Goal: Transaction & Acquisition: Purchase product/service

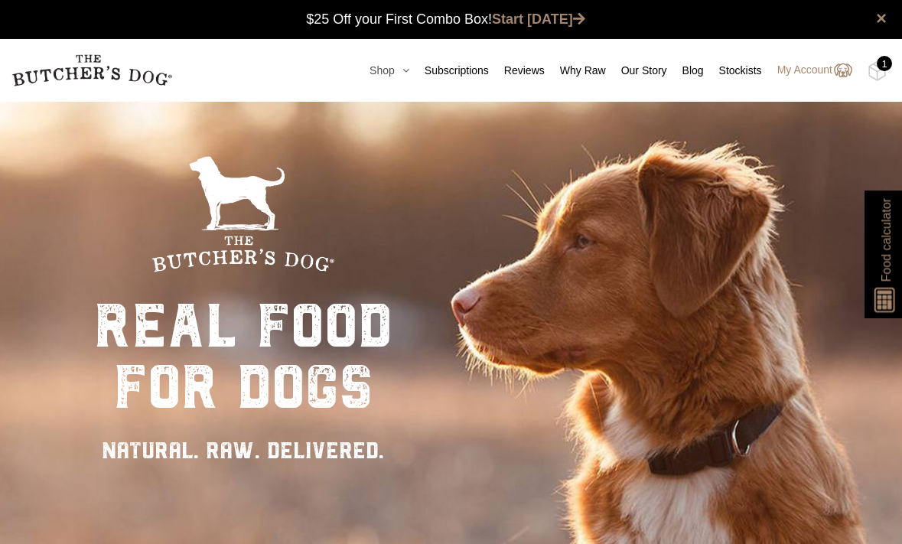
click at [395, 70] on icon at bounding box center [402, 70] width 15 height 11
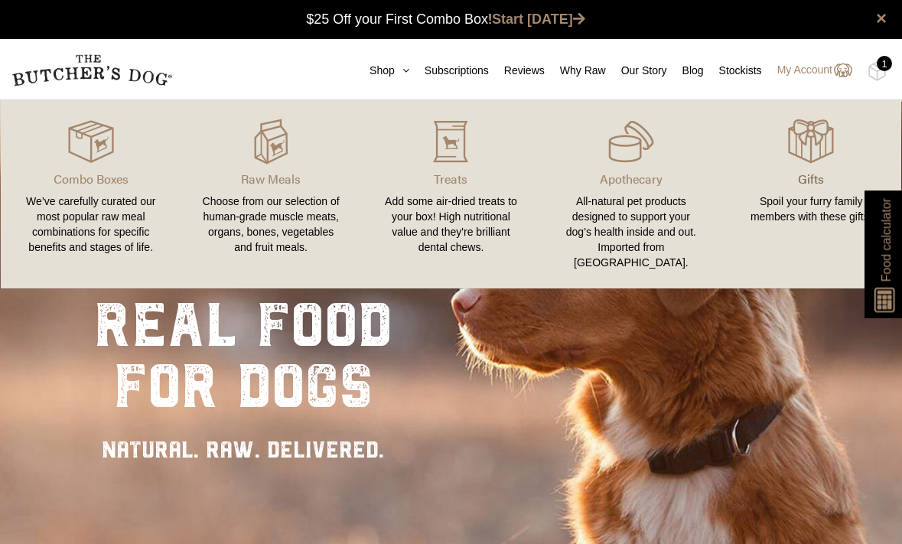
click at [819, 180] on p "Gifts" at bounding box center [811, 179] width 143 height 18
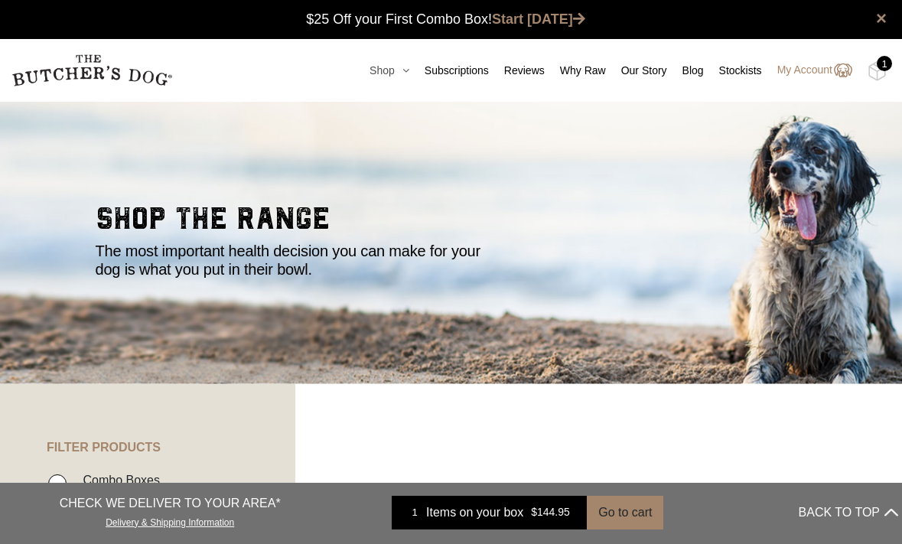
click at [395, 72] on icon at bounding box center [402, 70] width 15 height 11
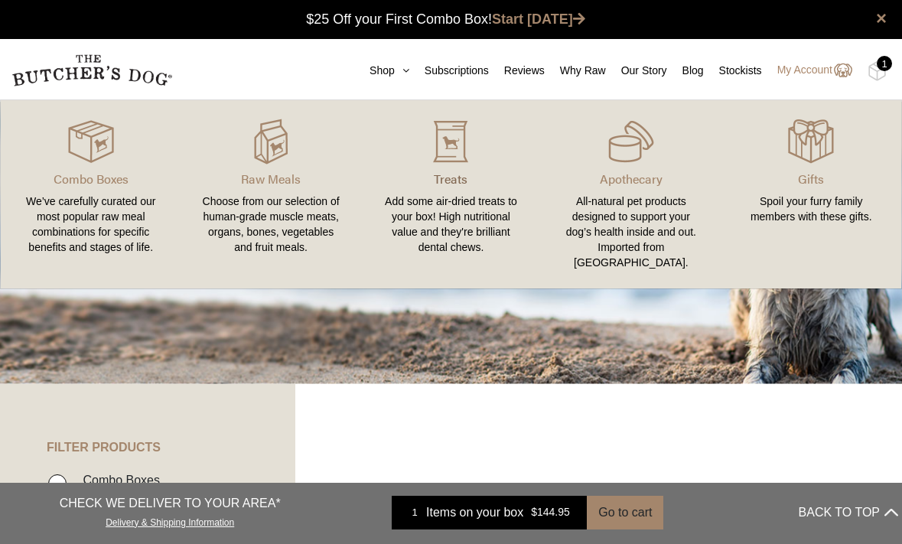
click at [455, 177] on p "Treats" at bounding box center [450, 179] width 143 height 18
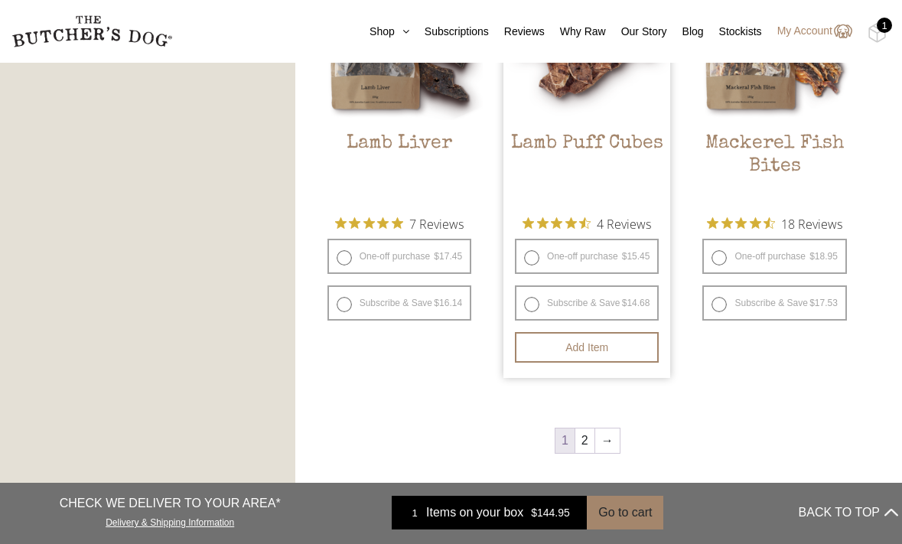
scroll to position [1884, 0]
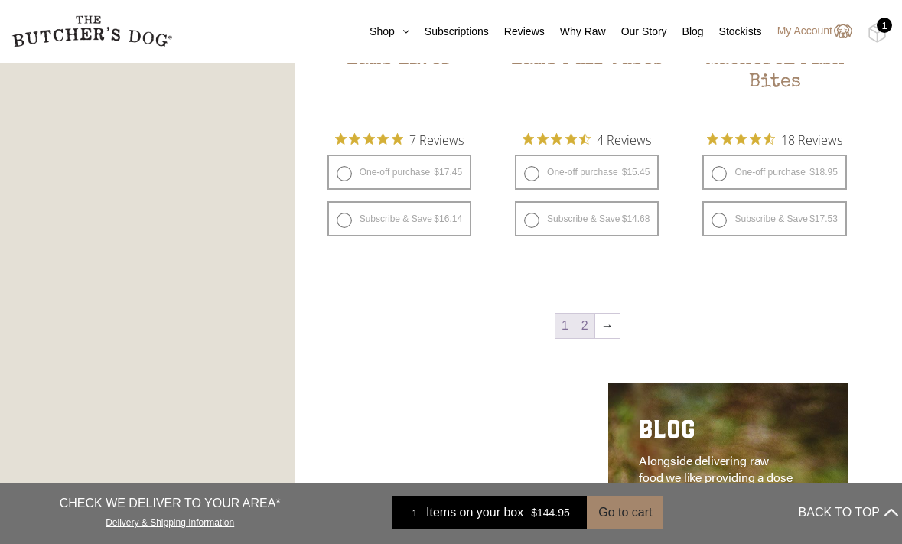
click at [588, 328] on link "2" at bounding box center [584, 326] width 19 height 24
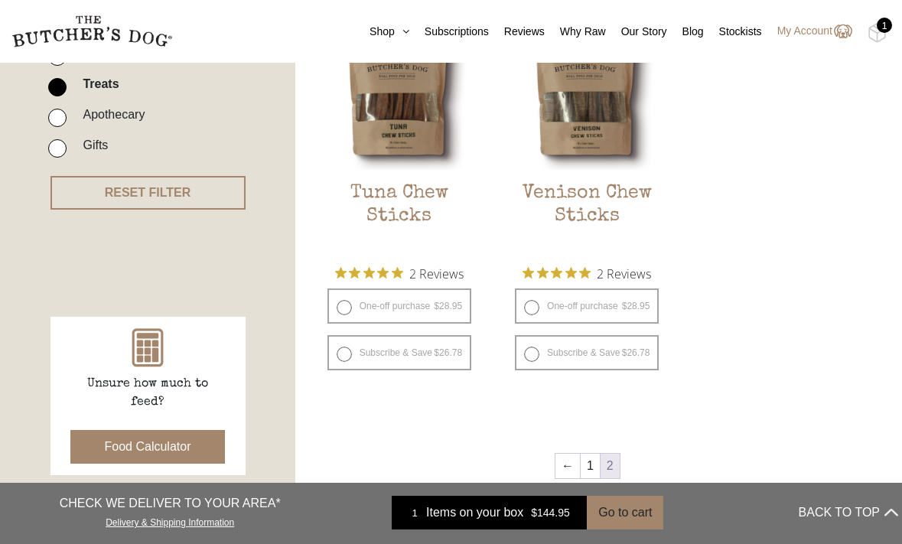
scroll to position [470, 0]
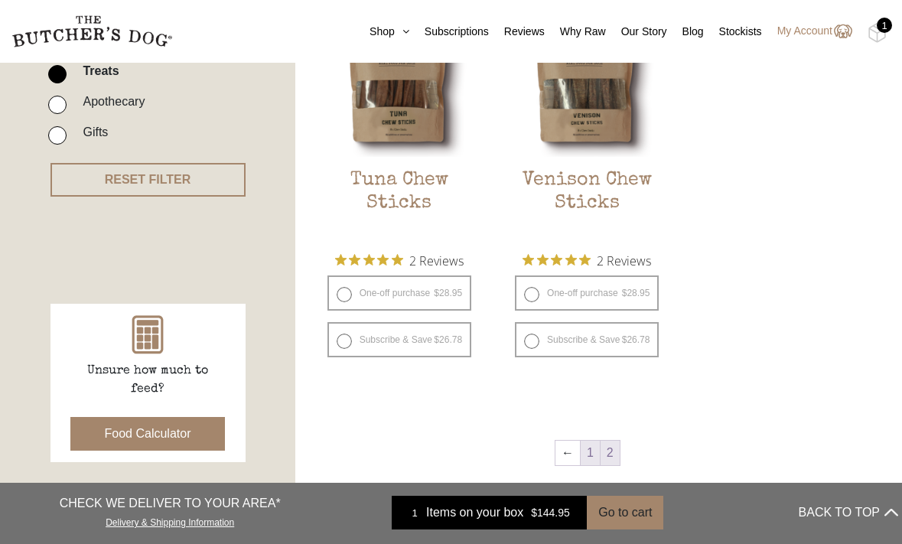
click at [585, 441] on link "1" at bounding box center [590, 453] width 19 height 24
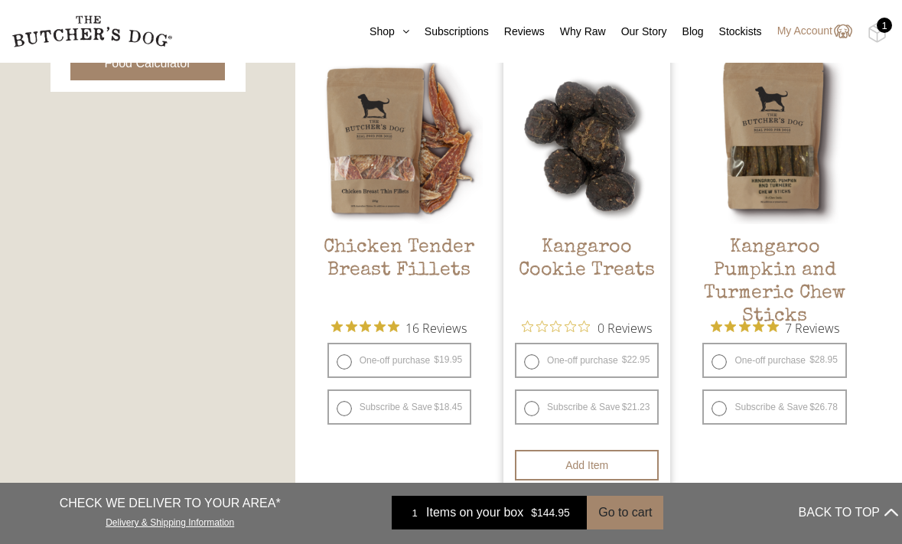
scroll to position [842, 0]
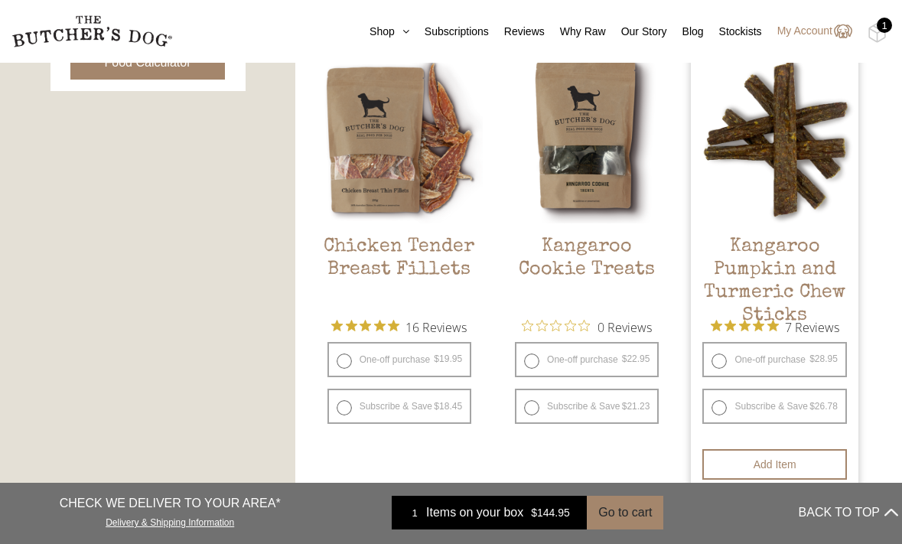
click at [774, 347] on label "One-off purchase $ 28.95 — or subscribe and save 7.5%" at bounding box center [774, 359] width 144 height 35
radio input "true"
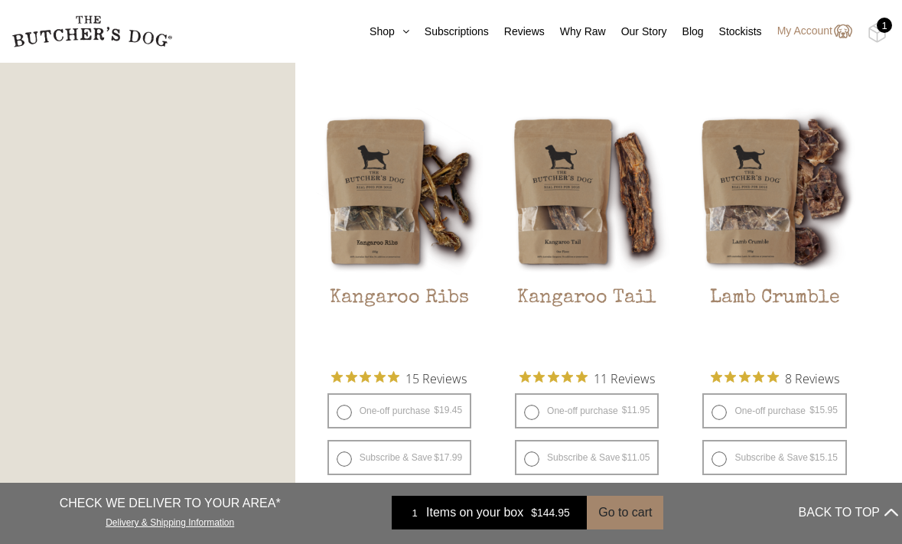
scroll to position [1232, 0]
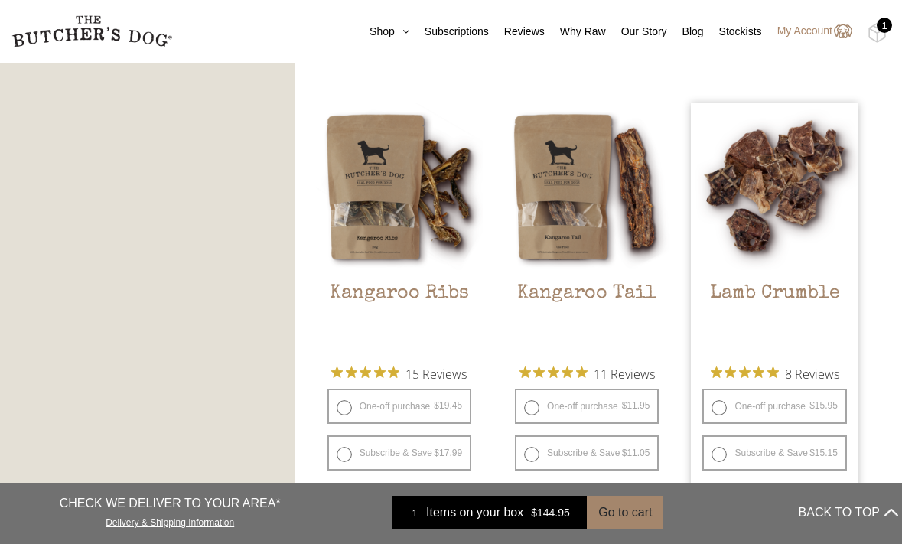
click at [791, 389] on label "One-off purchase $ 15.95 — or subscribe and save 5%" at bounding box center [774, 406] width 144 height 35
radio input "true"
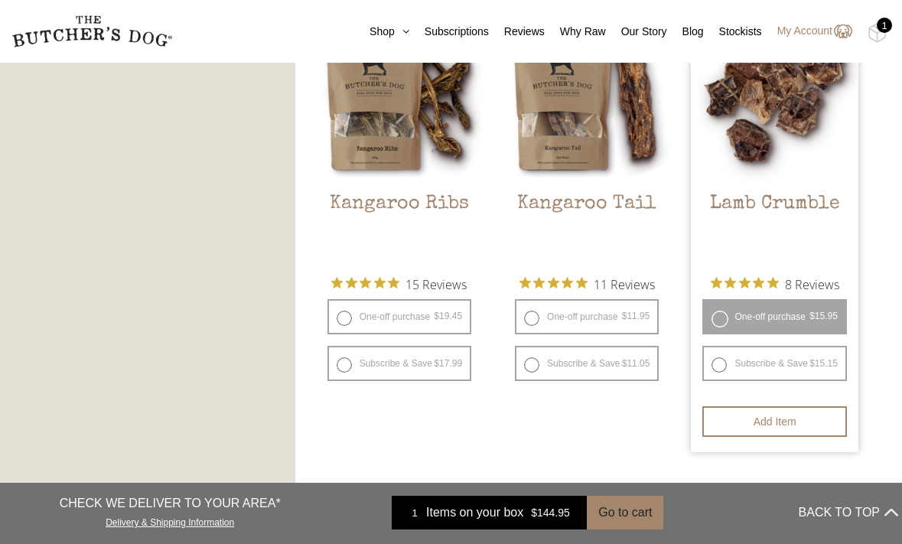
scroll to position [1327, 0]
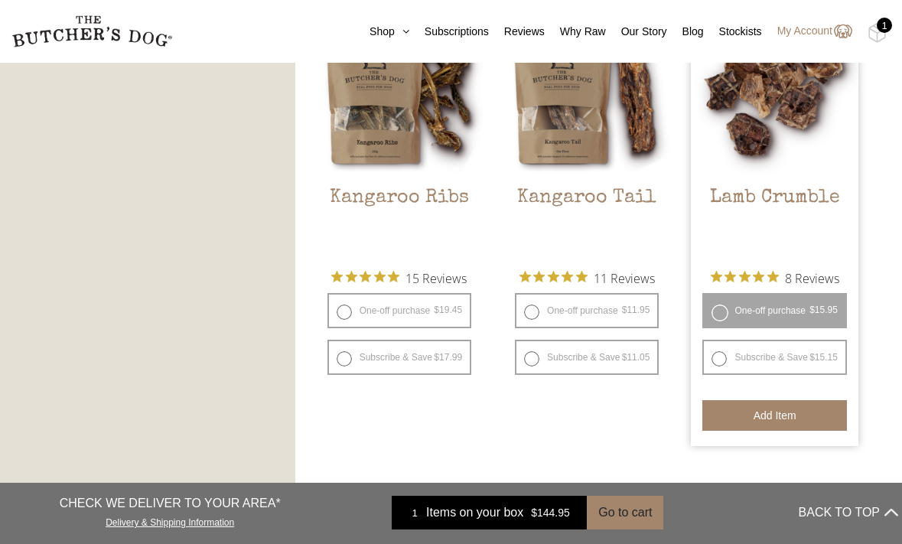
click at [783, 400] on button "Add item" at bounding box center [774, 415] width 144 height 31
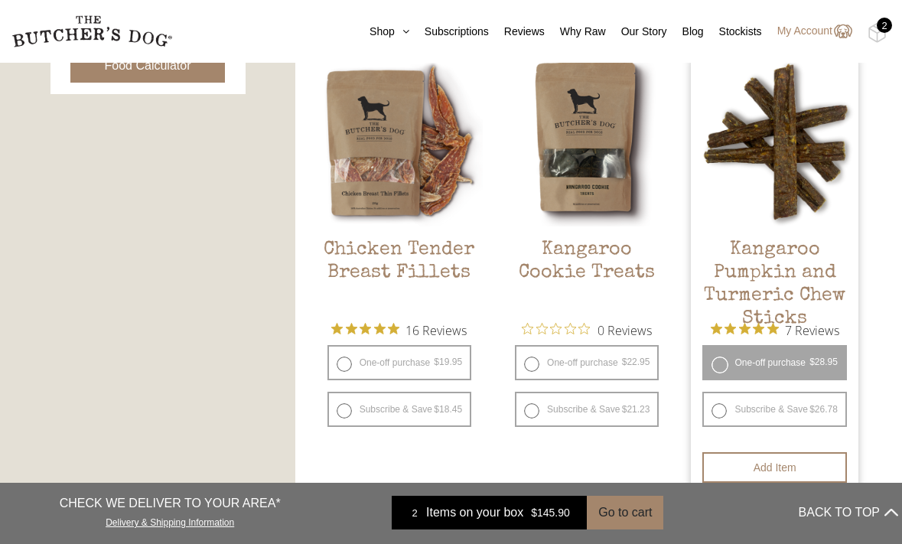
scroll to position [840, 0]
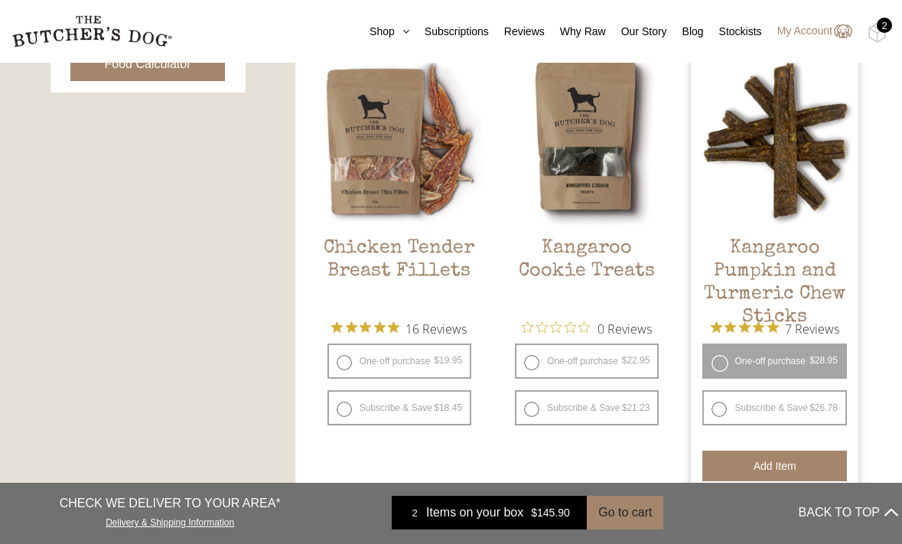
click at [785, 451] on button "Add item" at bounding box center [774, 466] width 144 height 31
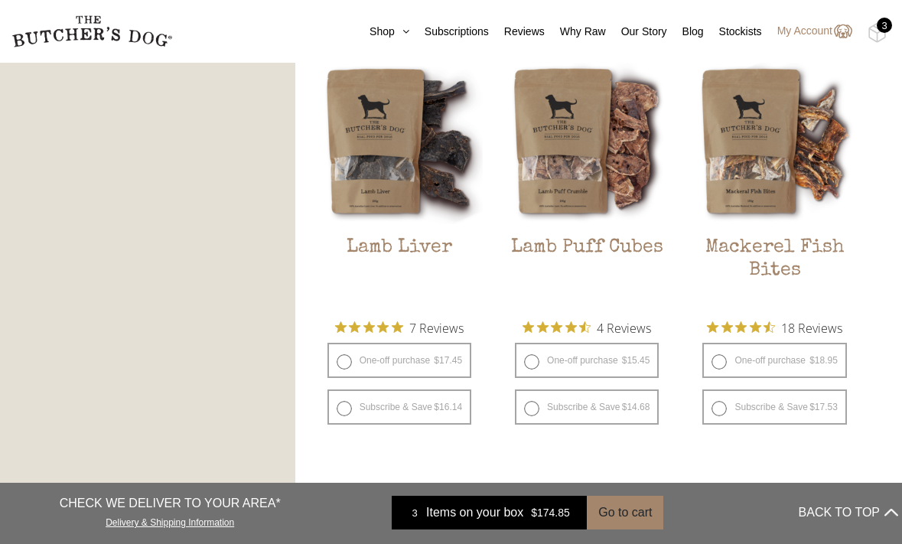
scroll to position [1720, 0]
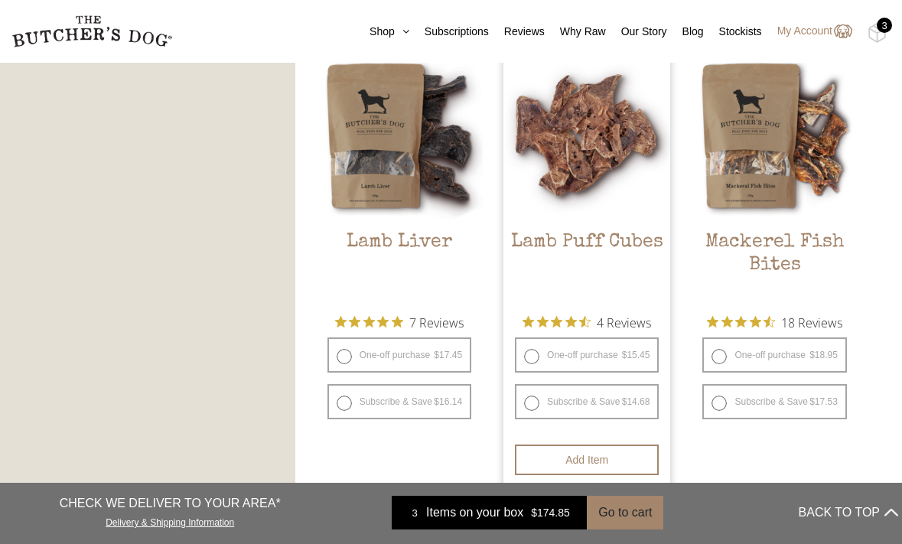
click at [601, 337] on label "One-off purchase $ 15.45 — or subscribe and save 5%" at bounding box center [587, 354] width 144 height 35
radio input "true"
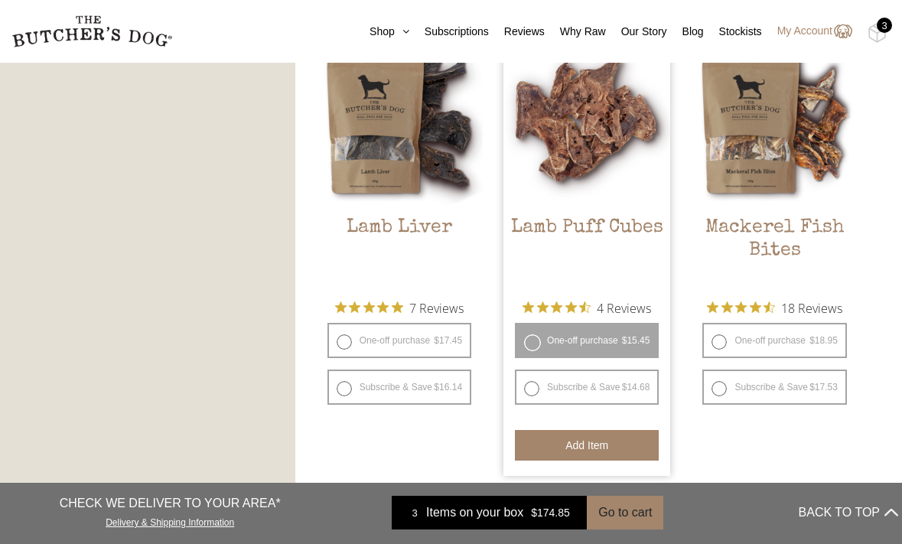
click at [588, 430] on button "Add item" at bounding box center [587, 445] width 144 height 31
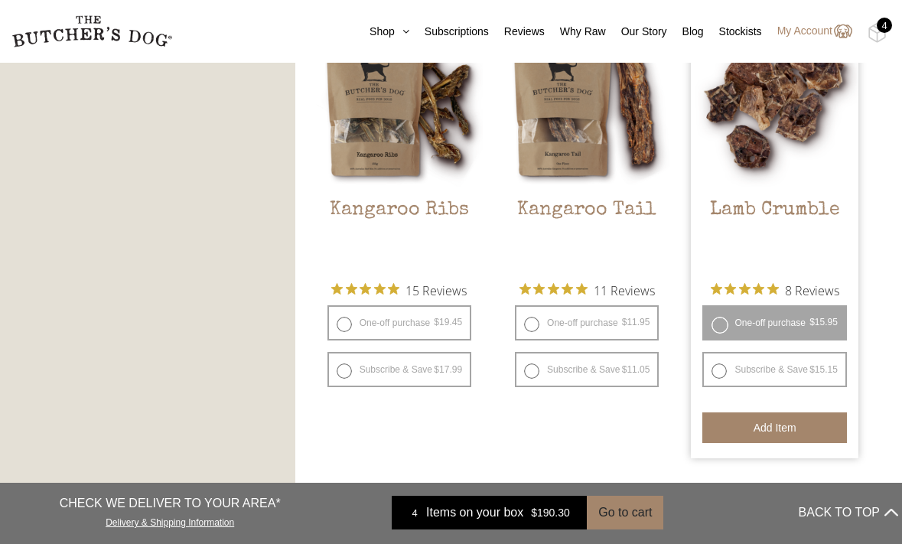
scroll to position [1316, 0]
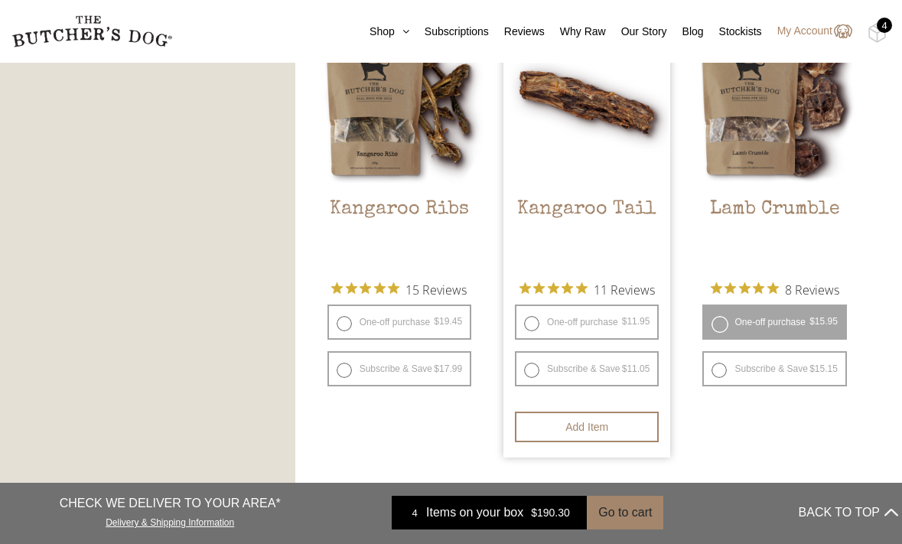
click at [579, 304] on label "One-off purchase $ 11.95 — or subscribe and save 7.5%" at bounding box center [587, 321] width 144 height 35
radio input "true"
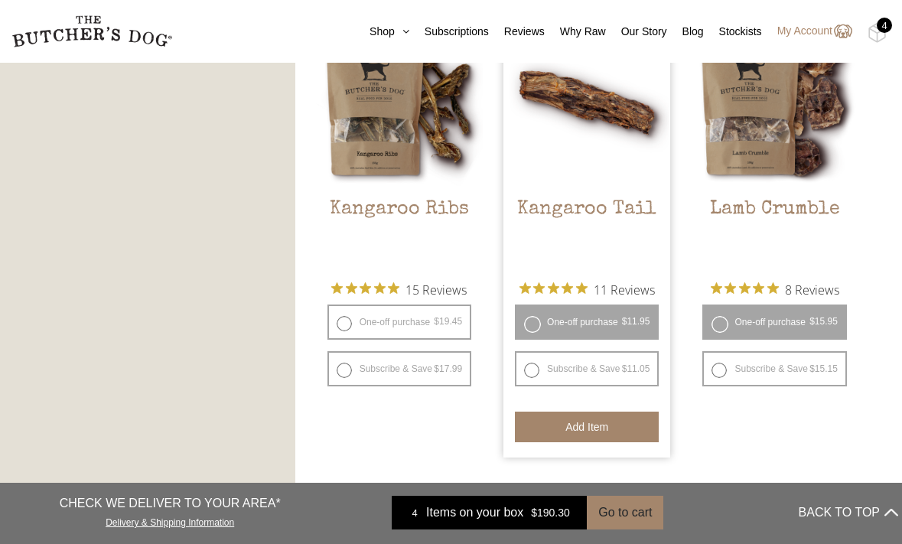
click at [596, 412] on button "Add item" at bounding box center [587, 427] width 144 height 31
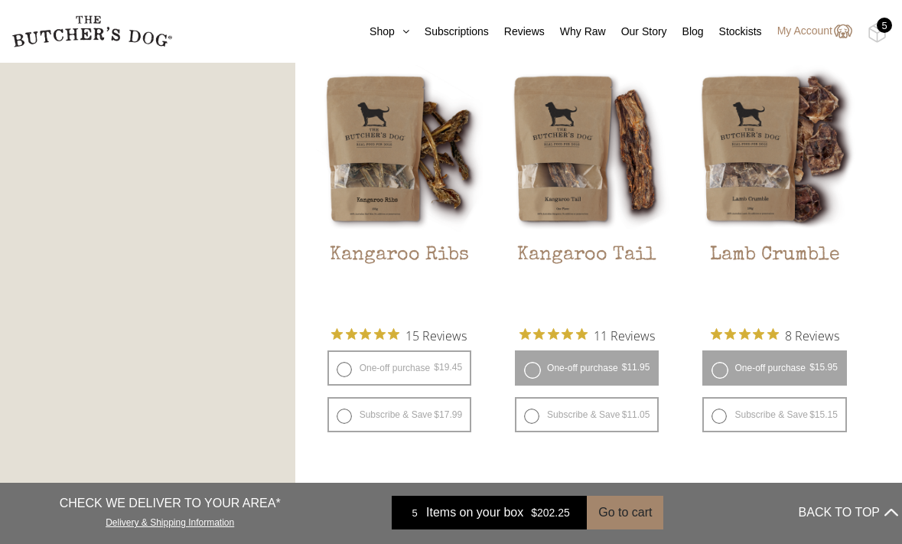
scroll to position [1271, 0]
click at [876, 31] on img at bounding box center [877, 33] width 19 height 20
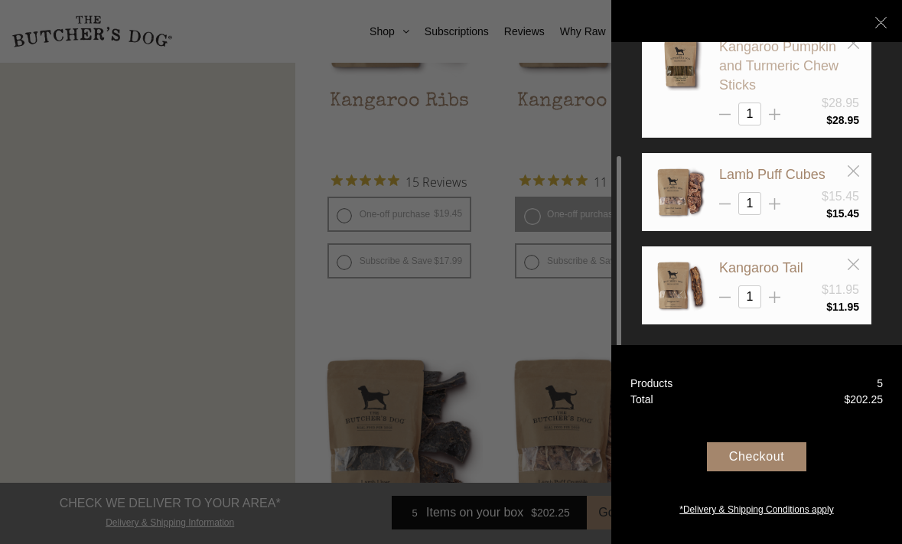
scroll to position [1426, 0]
click at [776, 203] on icon at bounding box center [774, 203] width 11 height 11
type input "2"
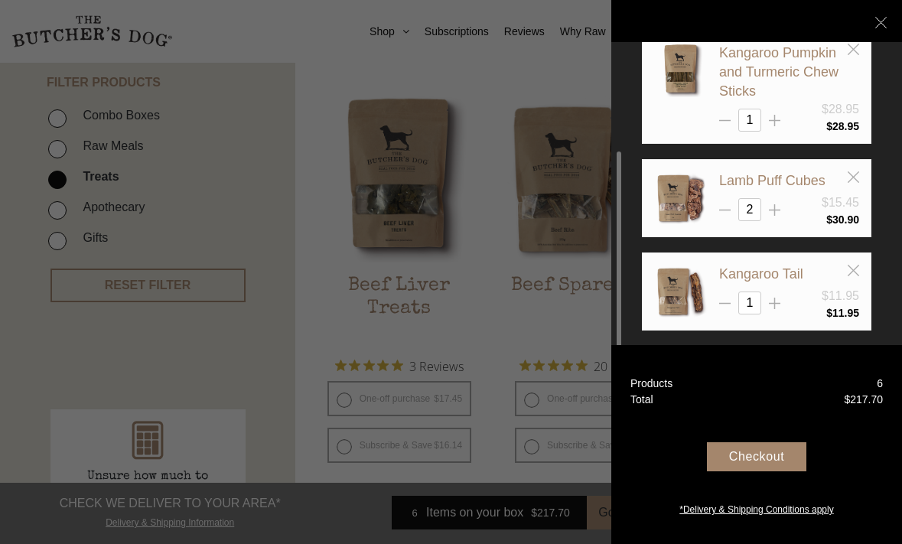
scroll to position [219, 0]
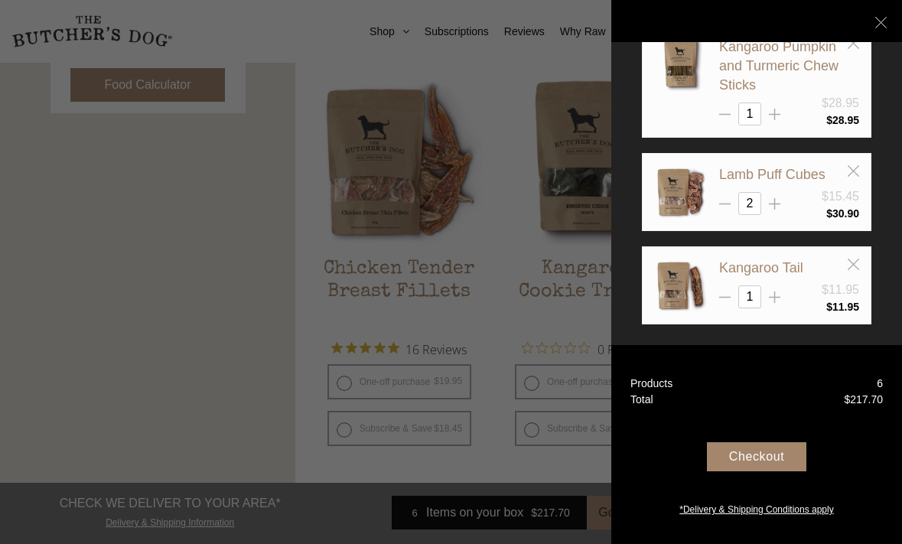
click at [499, 382] on div at bounding box center [451, 272] width 902 height 544
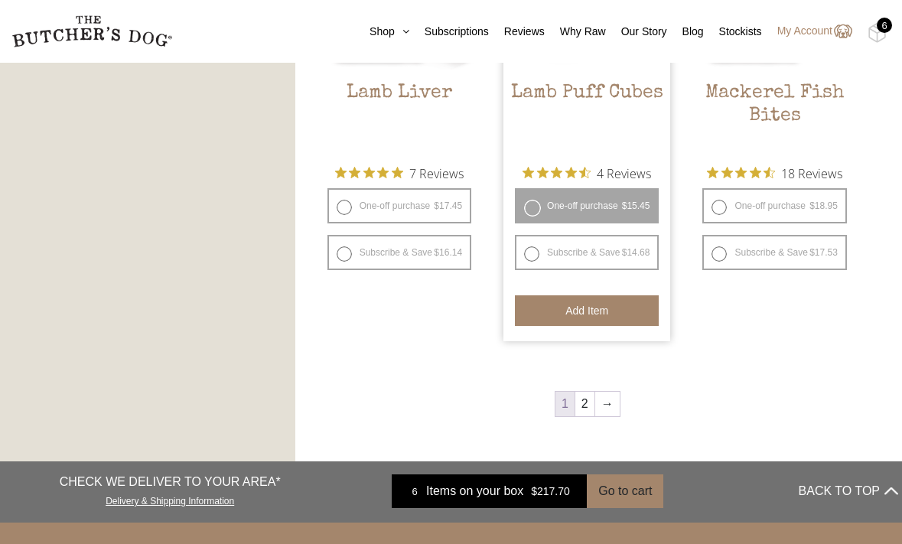
scroll to position [1870, 0]
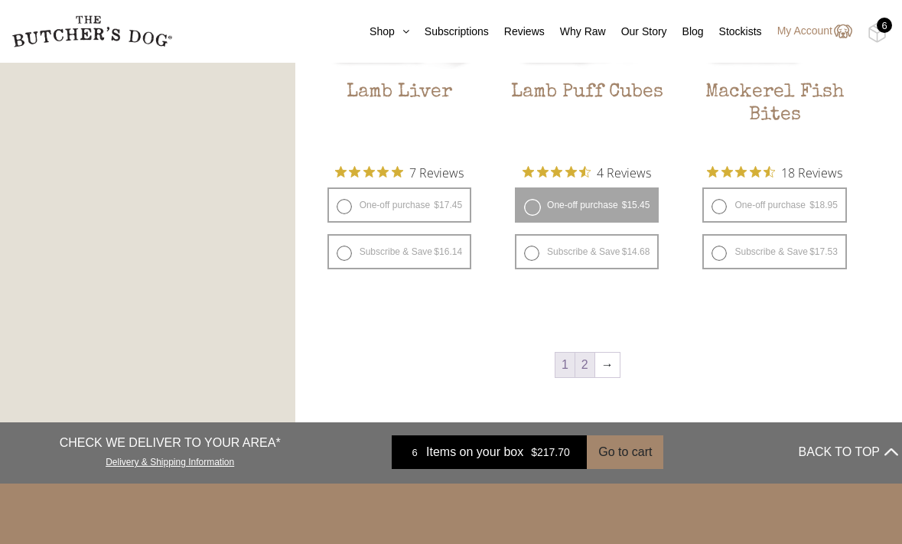
click at [590, 353] on link "2" at bounding box center [584, 365] width 19 height 24
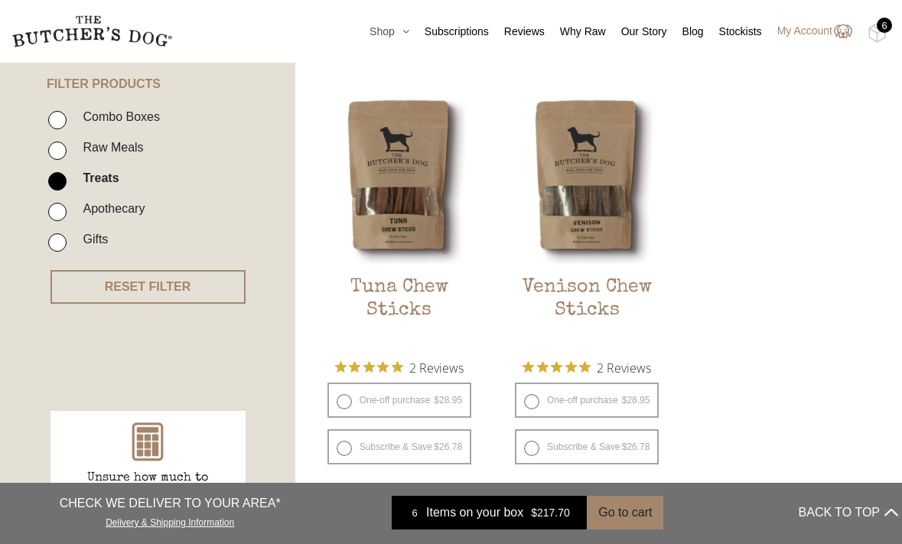
click at [395, 35] on icon at bounding box center [402, 31] width 15 height 11
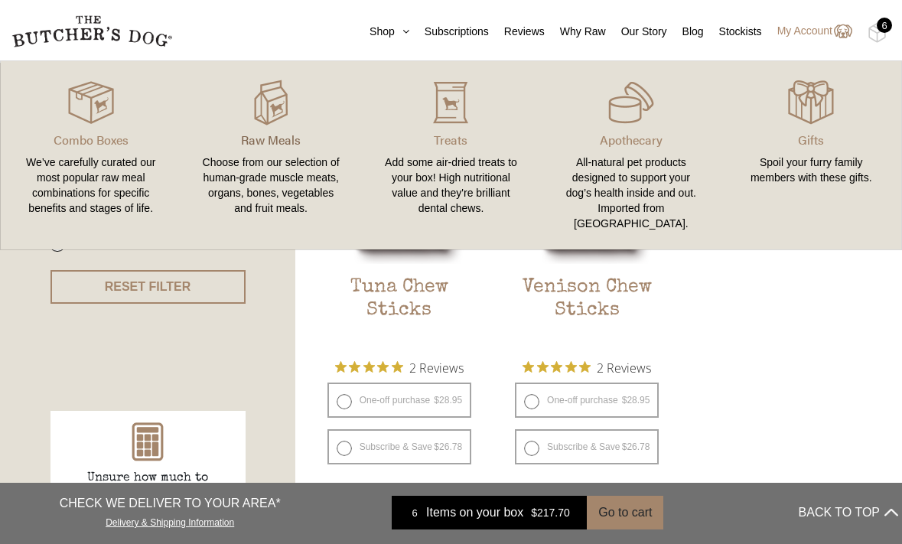
click at [269, 142] on p "Raw Meals" at bounding box center [270, 140] width 143 height 18
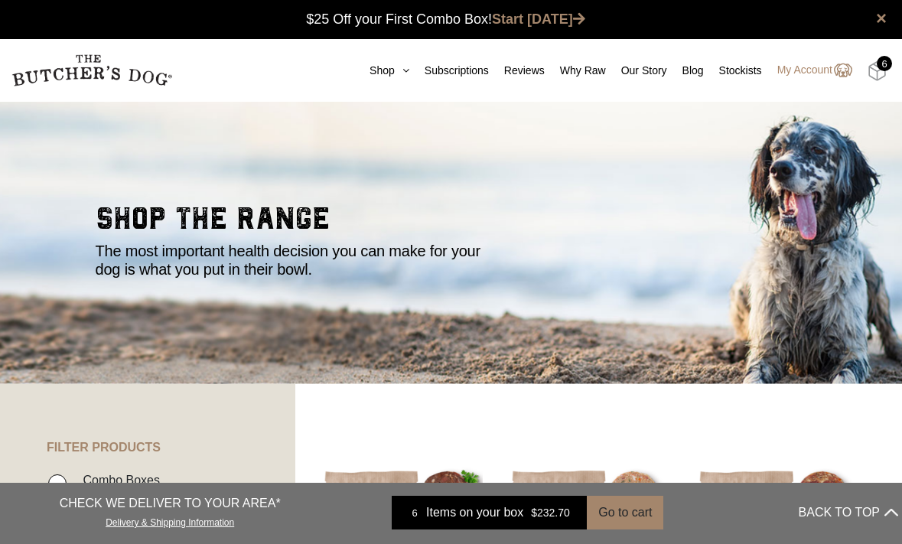
click at [877, 71] on img at bounding box center [877, 71] width 19 height 20
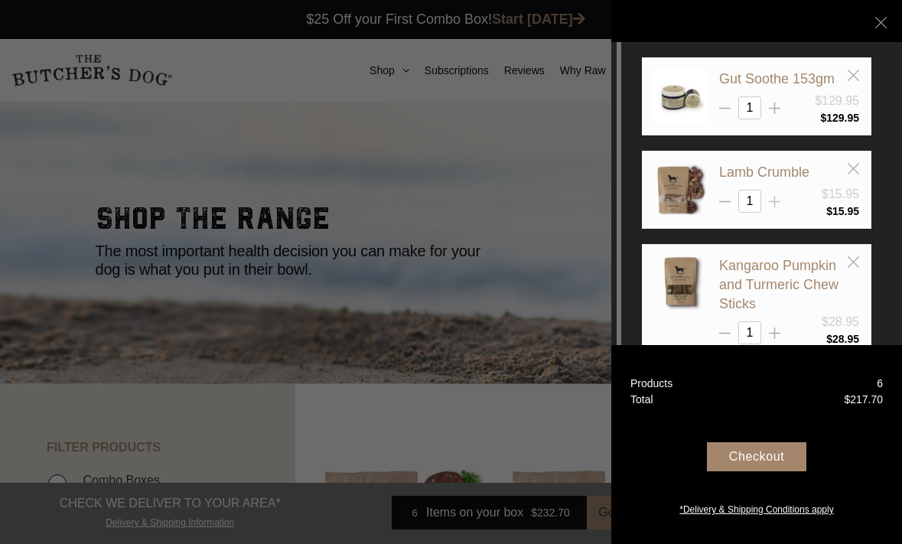
click at [777, 203] on icon at bounding box center [774, 201] width 11 height 11
type input "2"
click at [750, 459] on div "Checkout" at bounding box center [756, 456] width 99 height 29
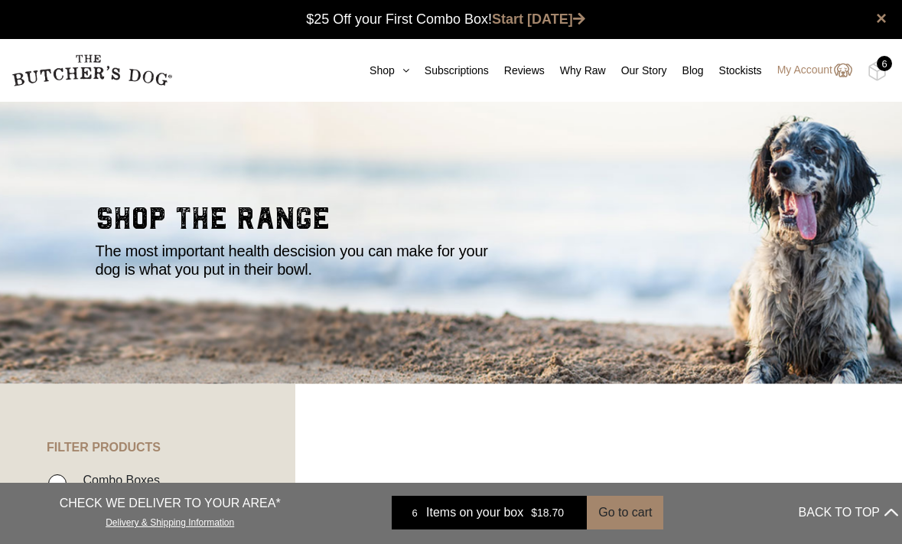
scroll to position [1, 0]
click at [379, 72] on link "Shop" at bounding box center [381, 71] width 55 height 16
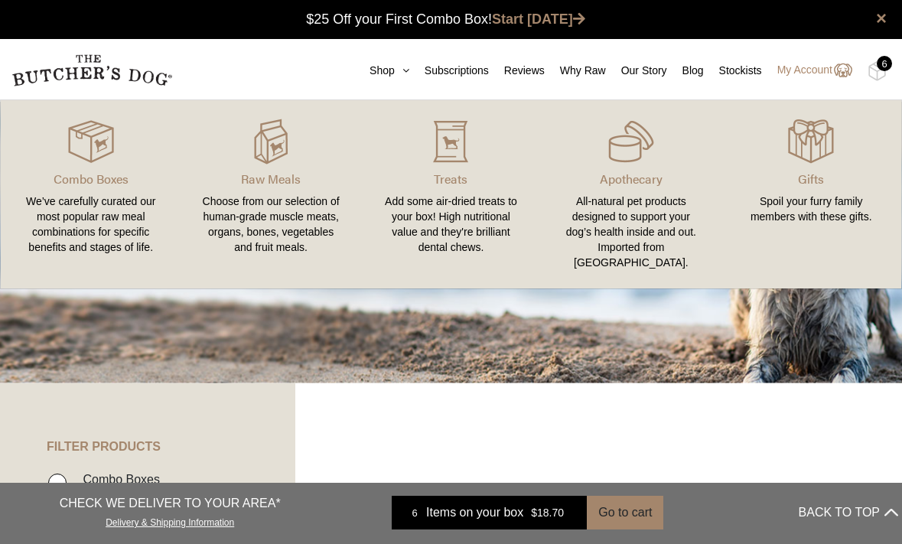
click at [640, 190] on link "Apothecary All-natural pet products designed to support your dog’s health insid…" at bounding box center [631, 195] width 180 height 158
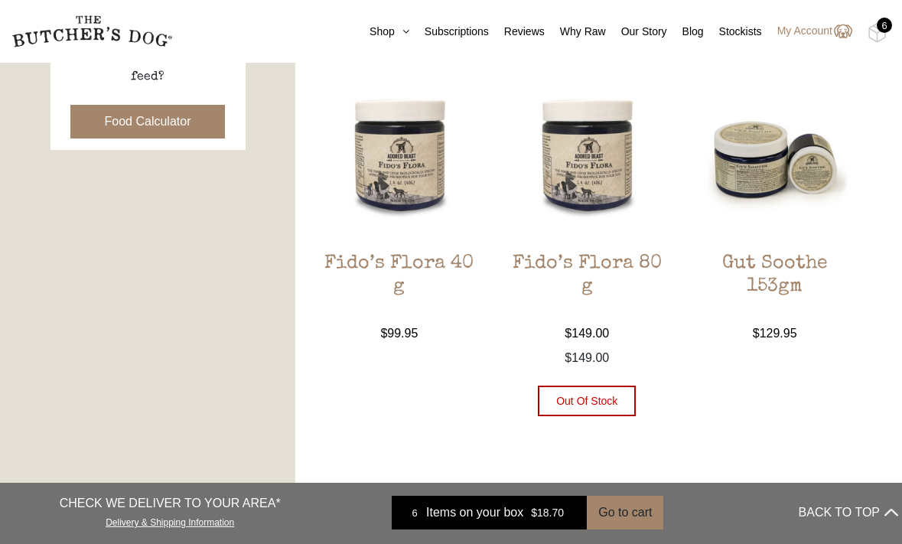
scroll to position [789, 0]
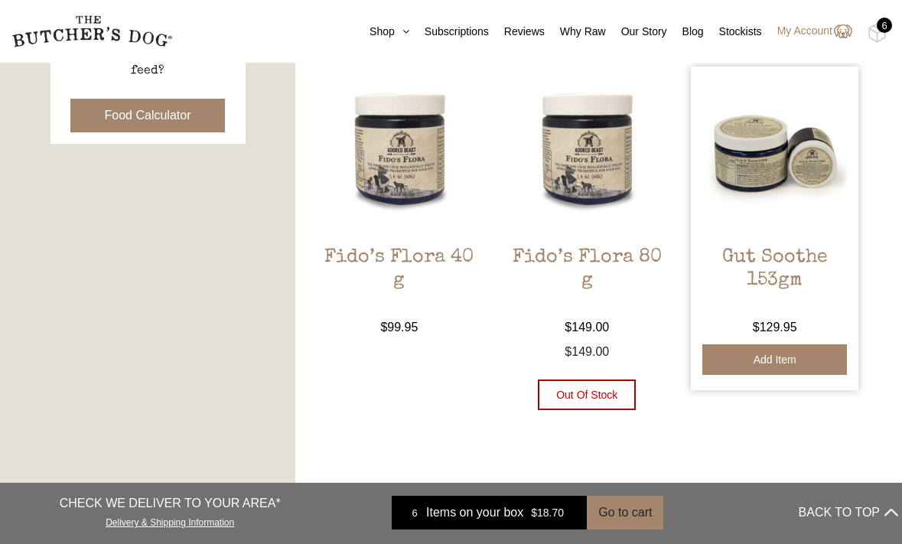
click at [770, 364] on button "Add item" at bounding box center [774, 359] width 144 height 31
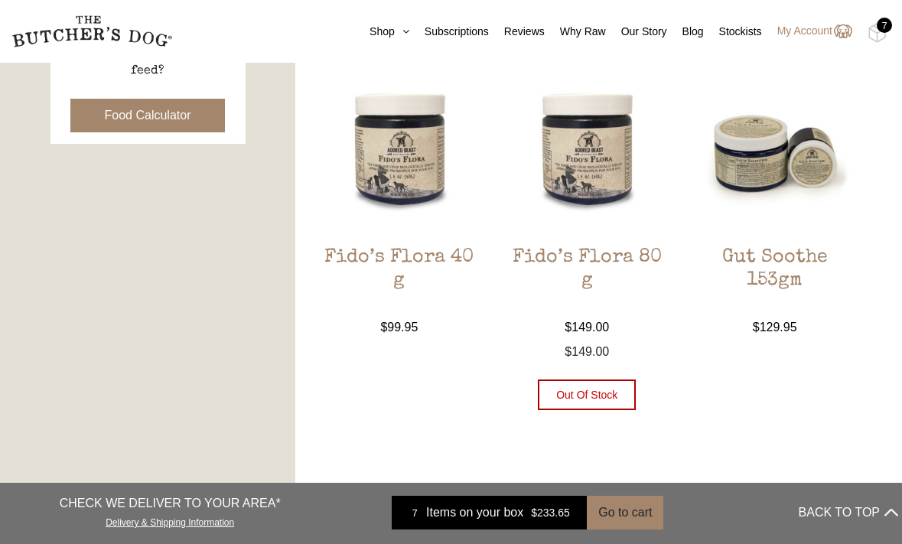
click at [884, 30] on div "7" at bounding box center [884, 25] width 15 height 15
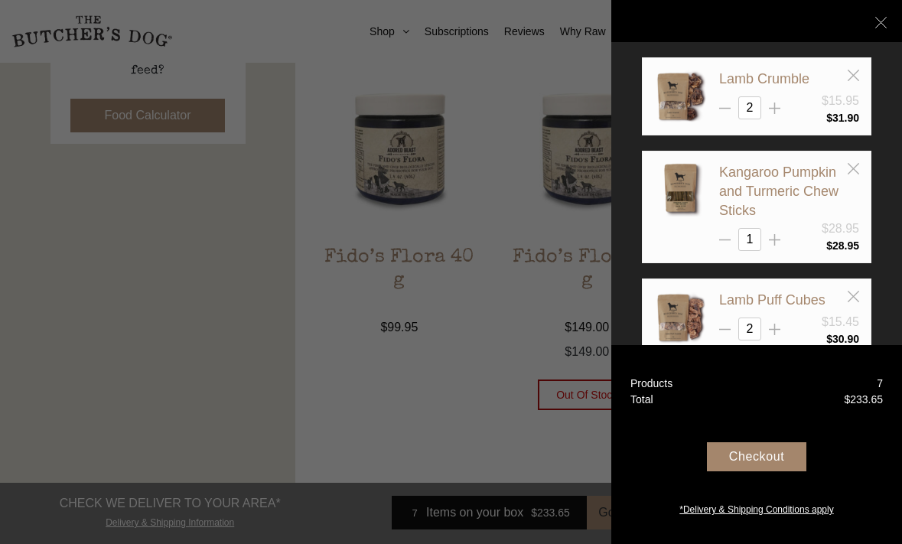
click at [756, 461] on div "Checkout" at bounding box center [756, 456] width 99 height 29
